Goal: Entertainment & Leisure: Consume media (video, audio)

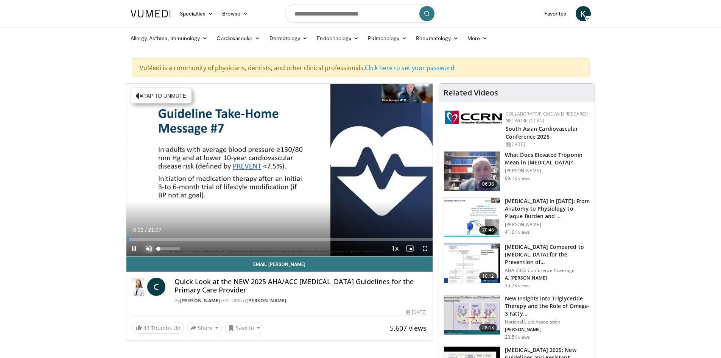
click at [147, 248] on span "Video Player" at bounding box center [149, 248] width 15 height 15
click at [422, 248] on span "Video Player" at bounding box center [425, 248] width 15 height 15
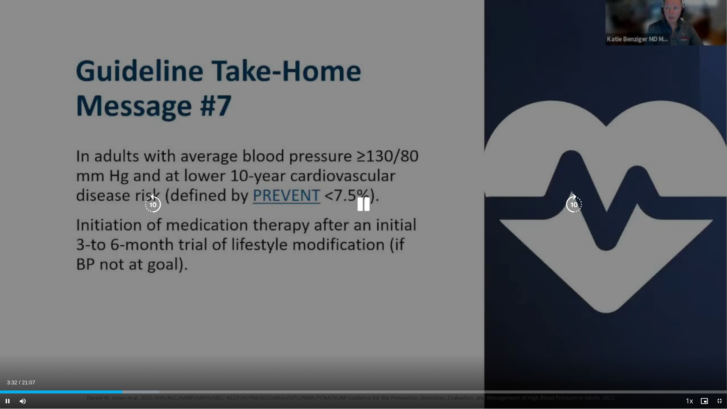
click at [360, 204] on icon "Video Player" at bounding box center [363, 204] width 21 height 21
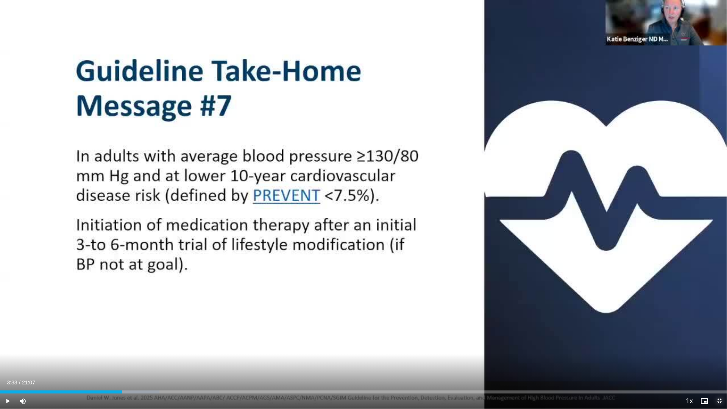
click at [718, 357] on span "Video Player" at bounding box center [719, 400] width 15 height 15
